Goal: Check status: Check status

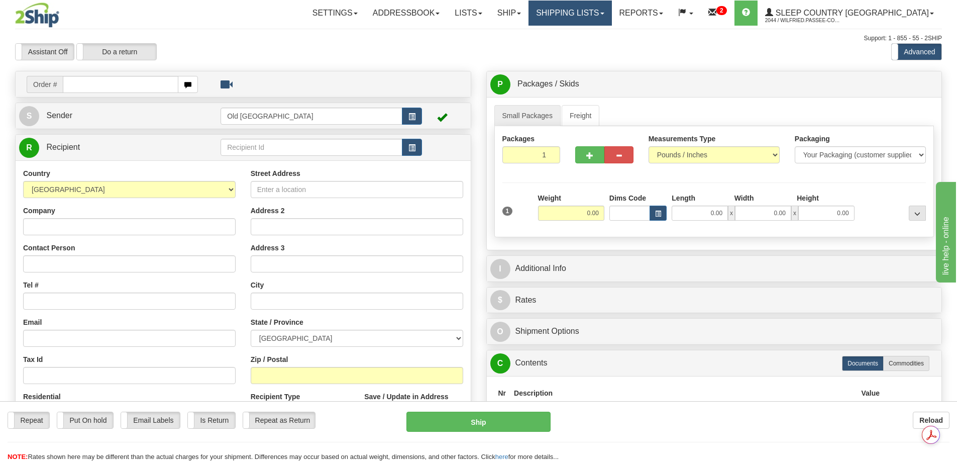
click at [612, 14] on link "Shipping lists" at bounding box center [570, 13] width 83 height 25
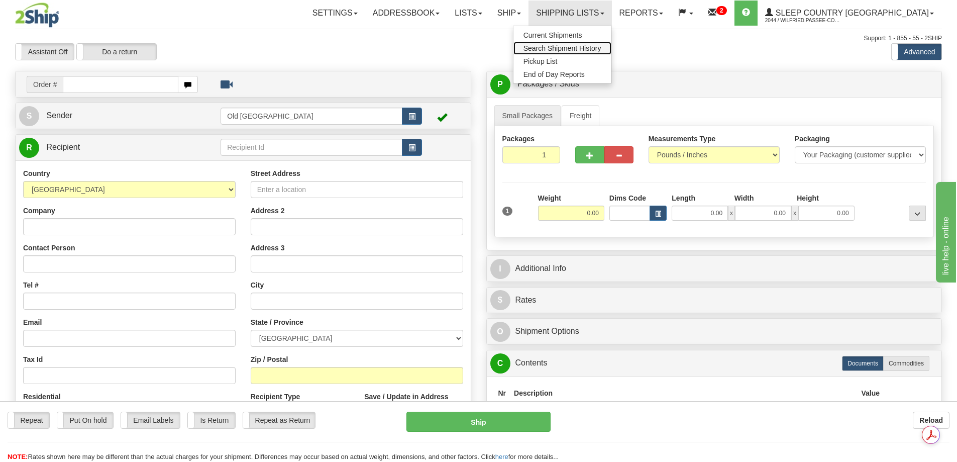
click at [602, 47] on span "Search Shipment History" at bounding box center [563, 48] width 78 height 8
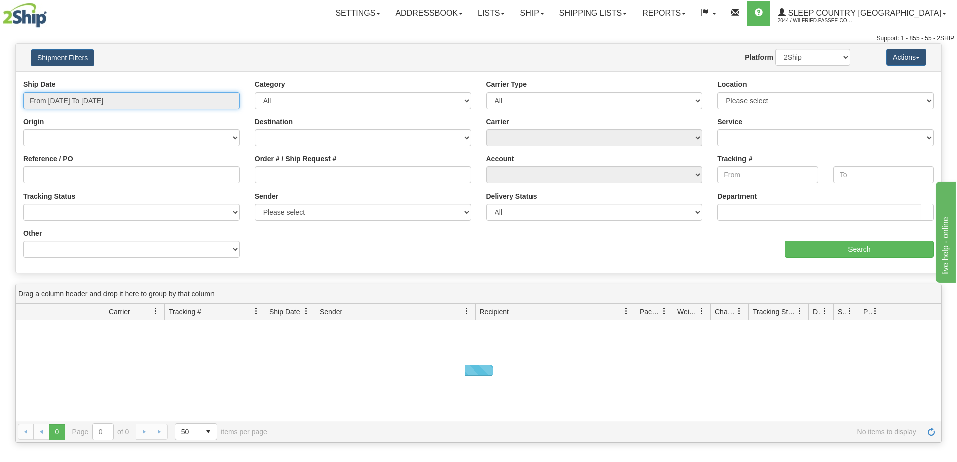
click at [125, 97] on input "From [DATE] To [DATE]" at bounding box center [131, 100] width 217 height 17
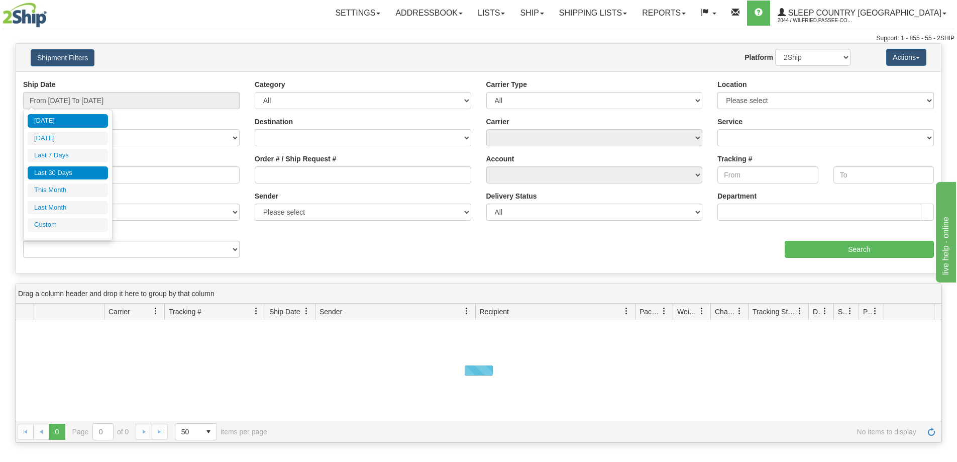
click at [100, 170] on li "Last 30 Days" at bounding box center [68, 173] width 80 height 14
type input "From [DATE] To [DATE]"
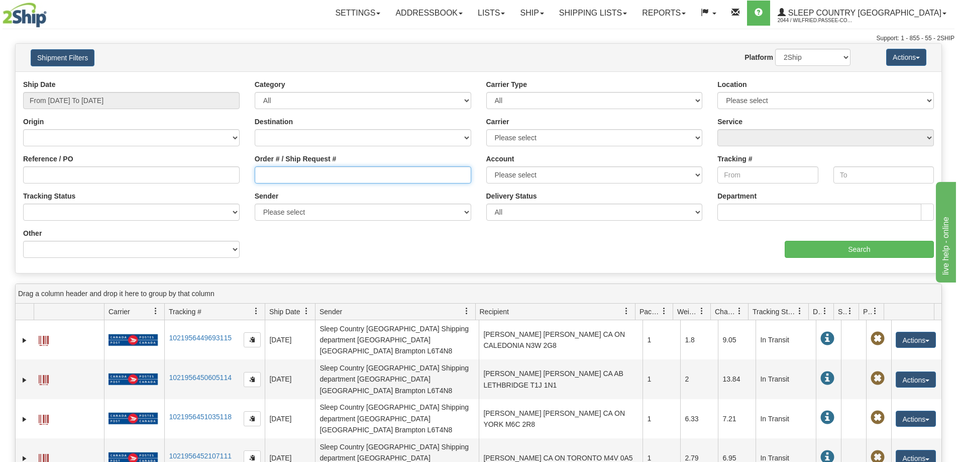
click at [290, 174] on input "Order # / Ship Request #" at bounding box center [363, 174] width 217 height 17
paste input "9000H992161"
type input "9000H992161"
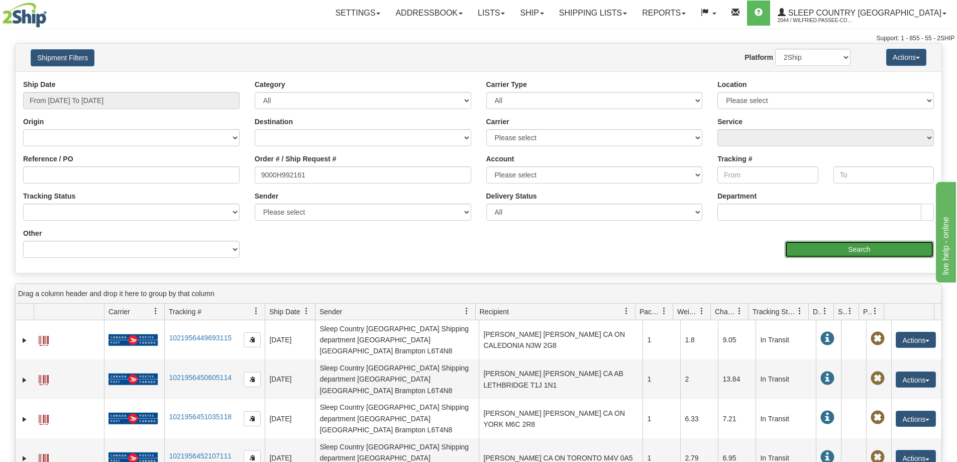
click at [833, 254] on input "Search" at bounding box center [859, 249] width 149 height 17
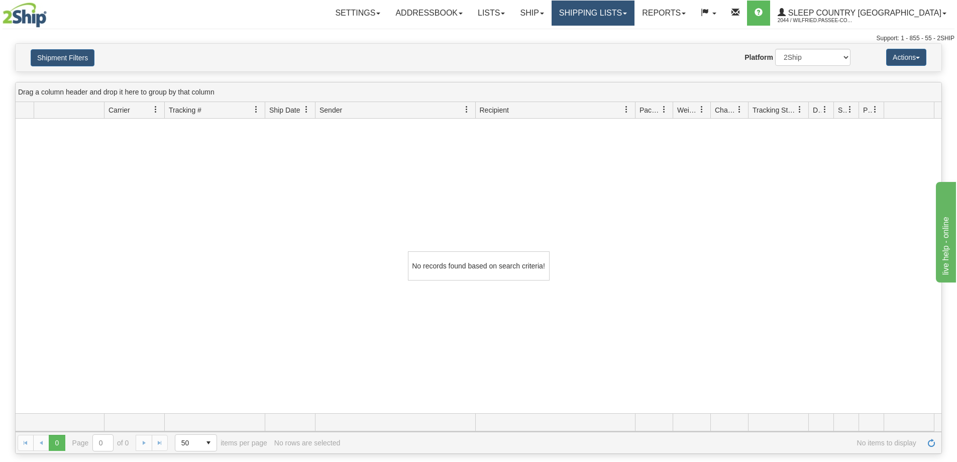
click at [629, 13] on link "Shipping lists" at bounding box center [593, 13] width 83 height 25
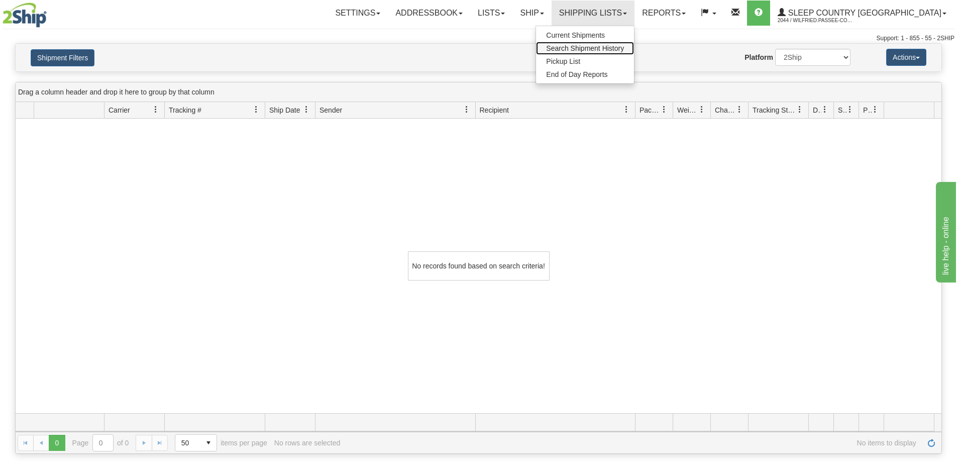
click at [624, 46] on span "Search Shipment History" at bounding box center [585, 48] width 78 height 8
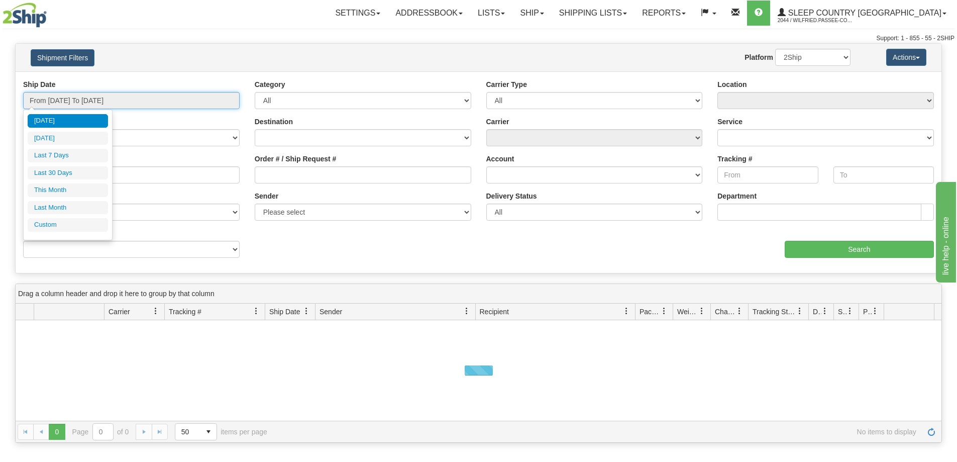
click at [87, 94] on input "From [DATE] To [DATE]" at bounding box center [131, 100] width 217 height 17
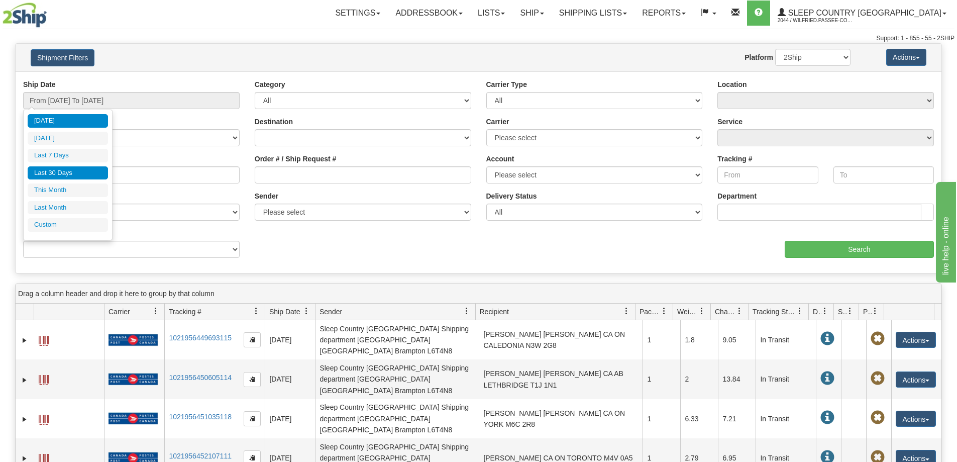
click at [81, 169] on li "Last 30 Days" at bounding box center [68, 173] width 80 height 14
type input "From [DATE] To [DATE]"
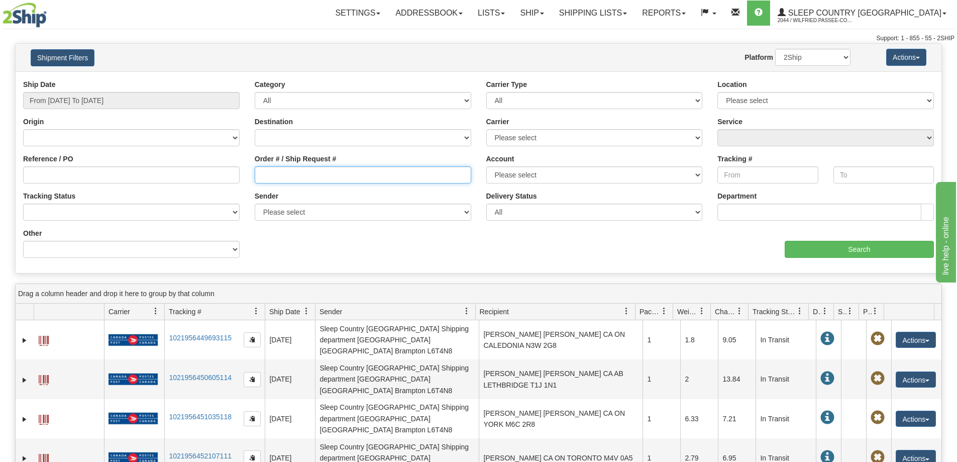
click at [295, 179] on input "Order # / Ship Request #" at bounding box center [363, 174] width 217 height 17
paste input "9002I054901"
type input "9002I054901"
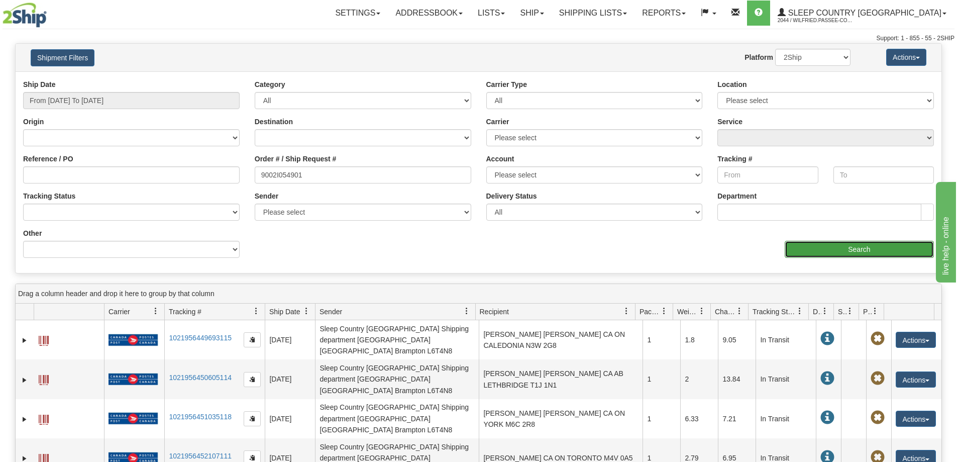
click at [872, 255] on input "Search" at bounding box center [859, 249] width 149 height 17
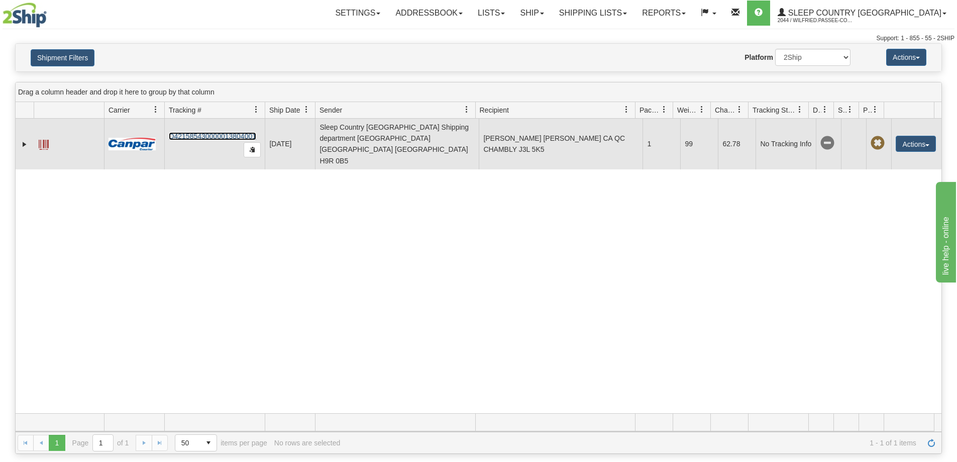
click at [213, 132] on link "D421585430000013804001" at bounding box center [212, 136] width 87 height 8
